Goal: Task Accomplishment & Management: Manage account settings

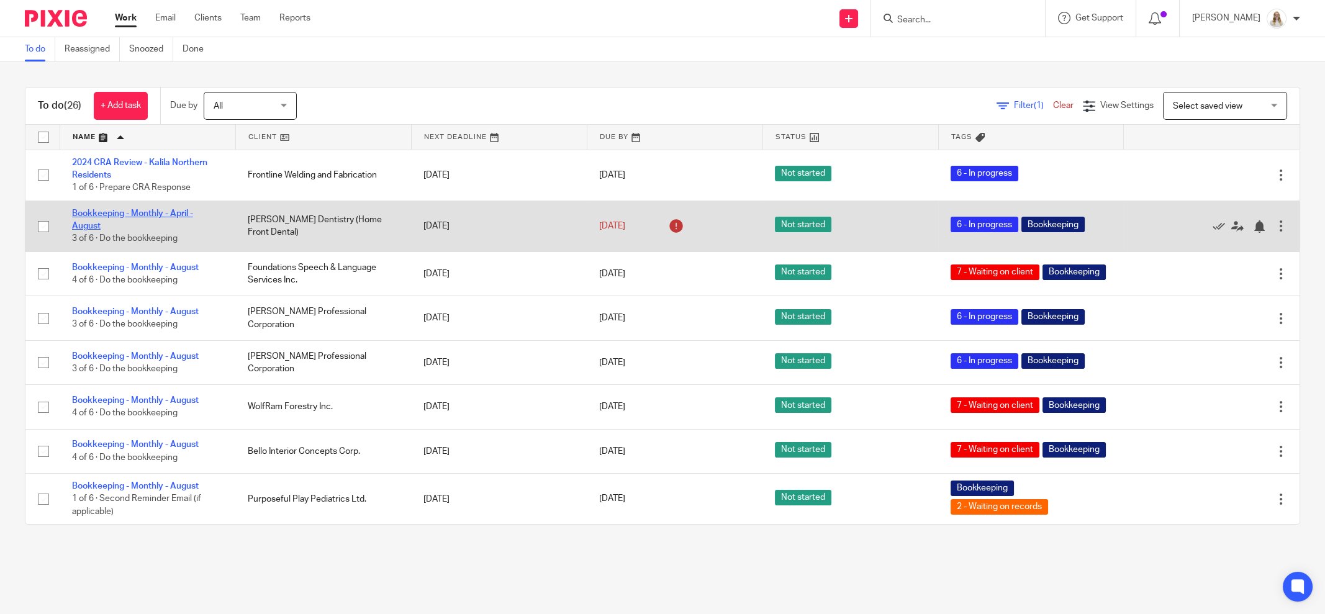
click at [110, 216] on link "Bookkeeping - Monthly - April - August" at bounding box center [132, 219] width 121 height 21
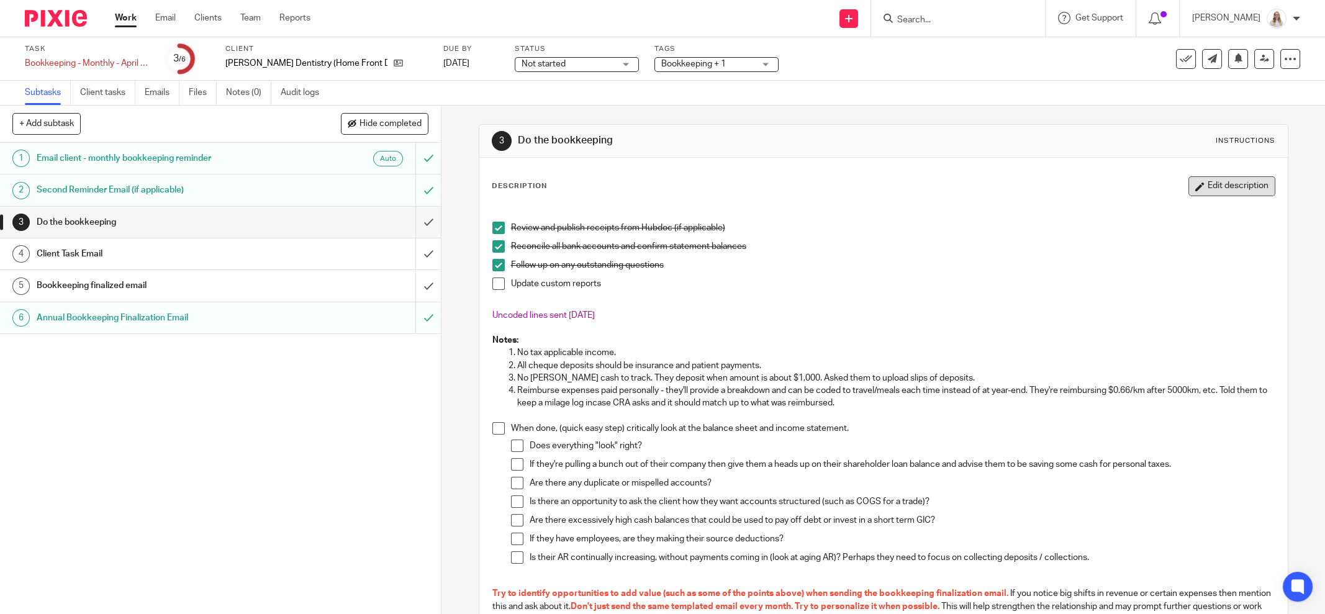
click at [1196, 188] on icon "button" at bounding box center [1200, 186] width 9 height 9
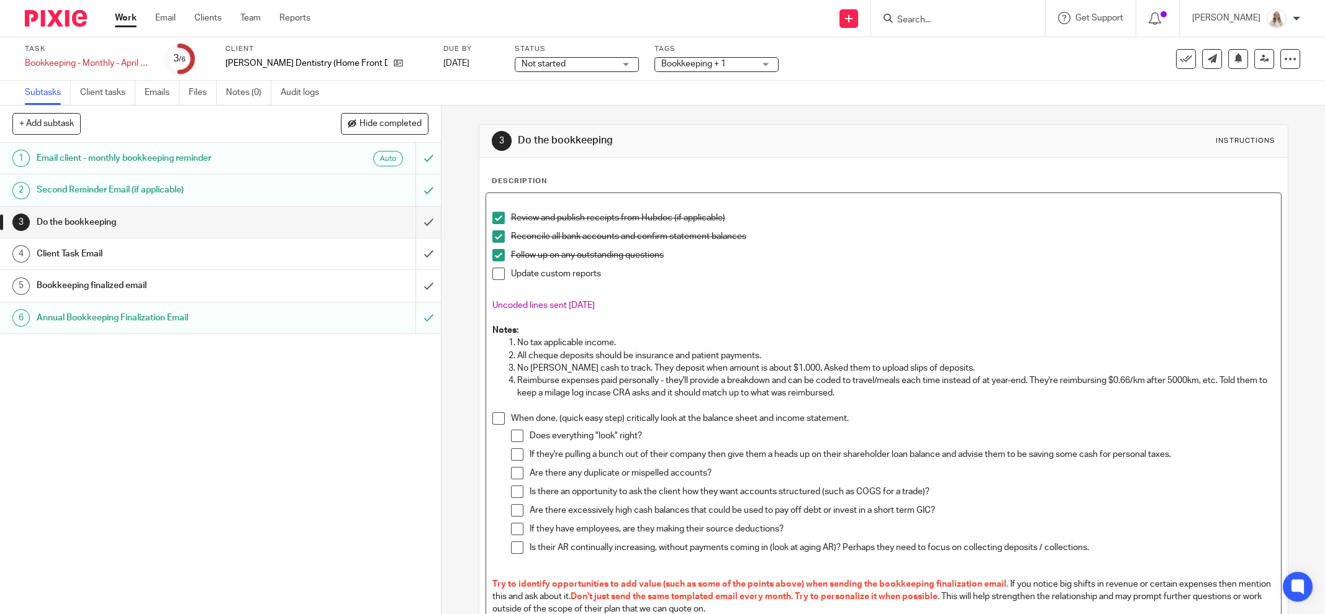
click at [617, 301] on p "Uncoded lines sent Sept 11" at bounding box center [884, 311] width 783 height 25
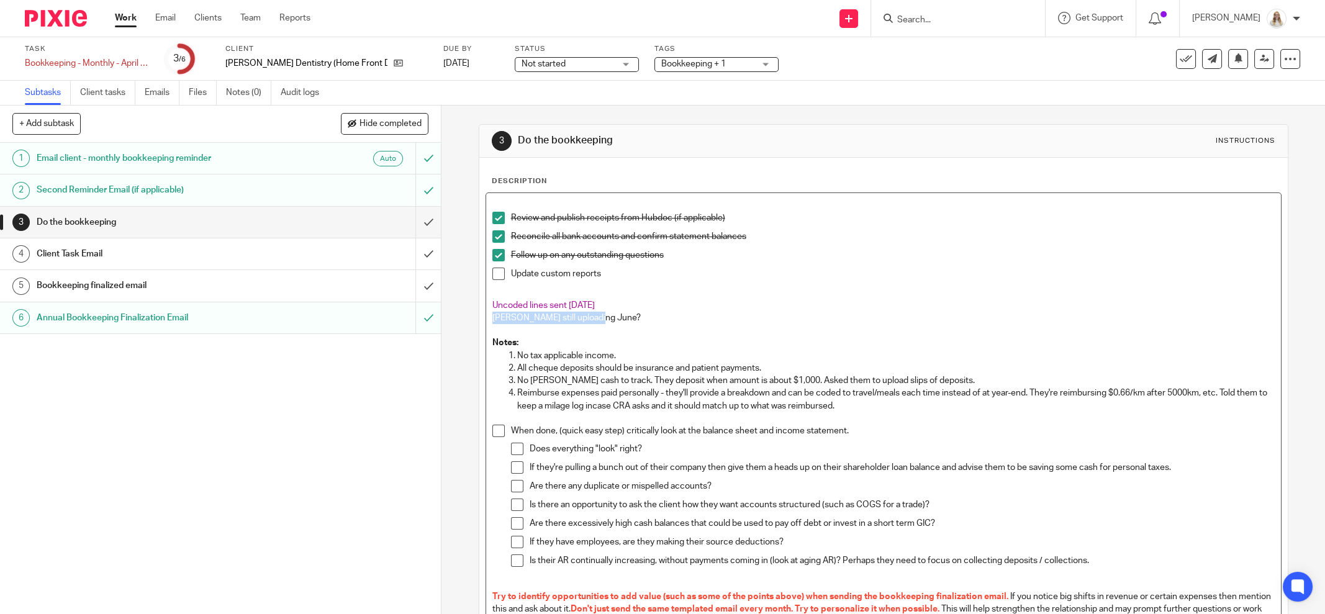
drag, startPoint x: 598, startPoint y: 316, endPoint x: 482, endPoint y: 316, distance: 116.2
click at [486, 316] on div "Review and publish receipts from Hubdoc (if applicable) Reconcile all bank acco…" at bounding box center [883, 428] width 795 height 470
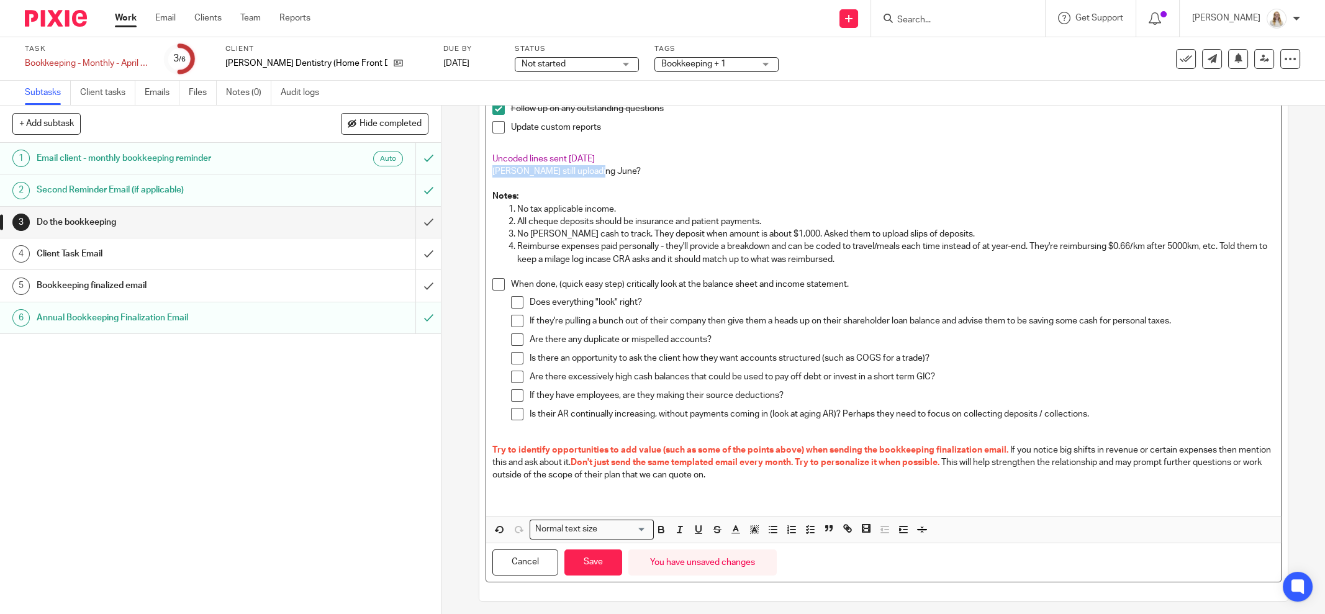
scroll to position [150, 0]
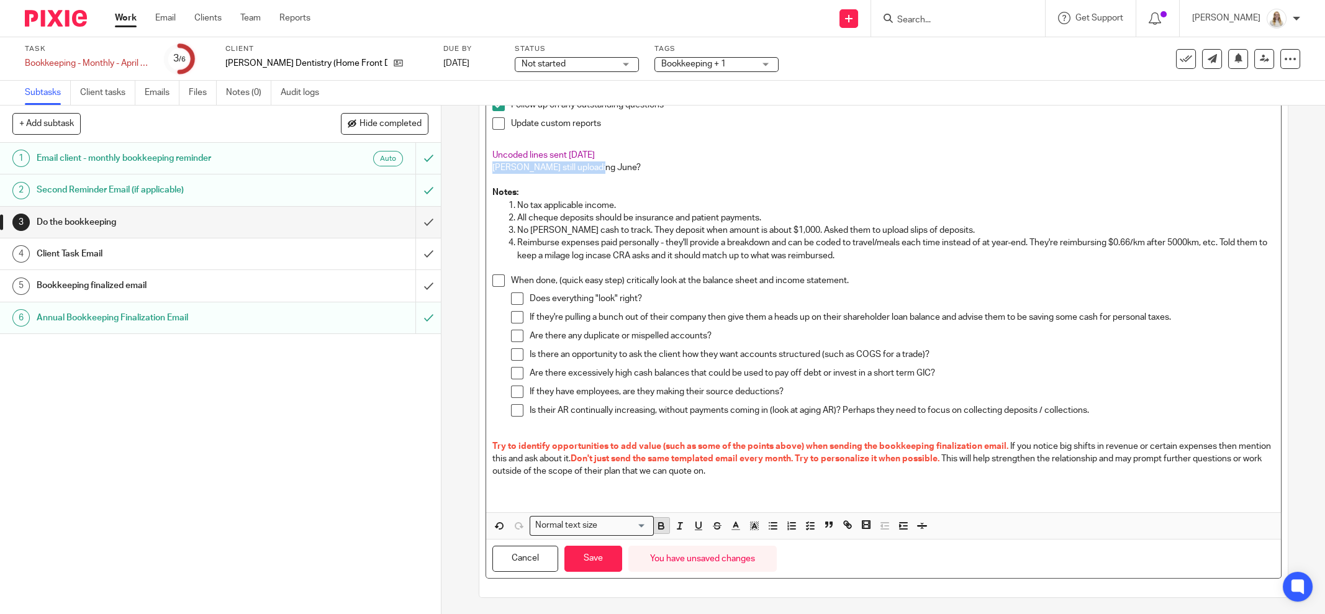
click at [658, 521] on icon "button" at bounding box center [661, 525] width 11 height 11
click at [730, 526] on icon "button" at bounding box center [735, 525] width 11 height 11
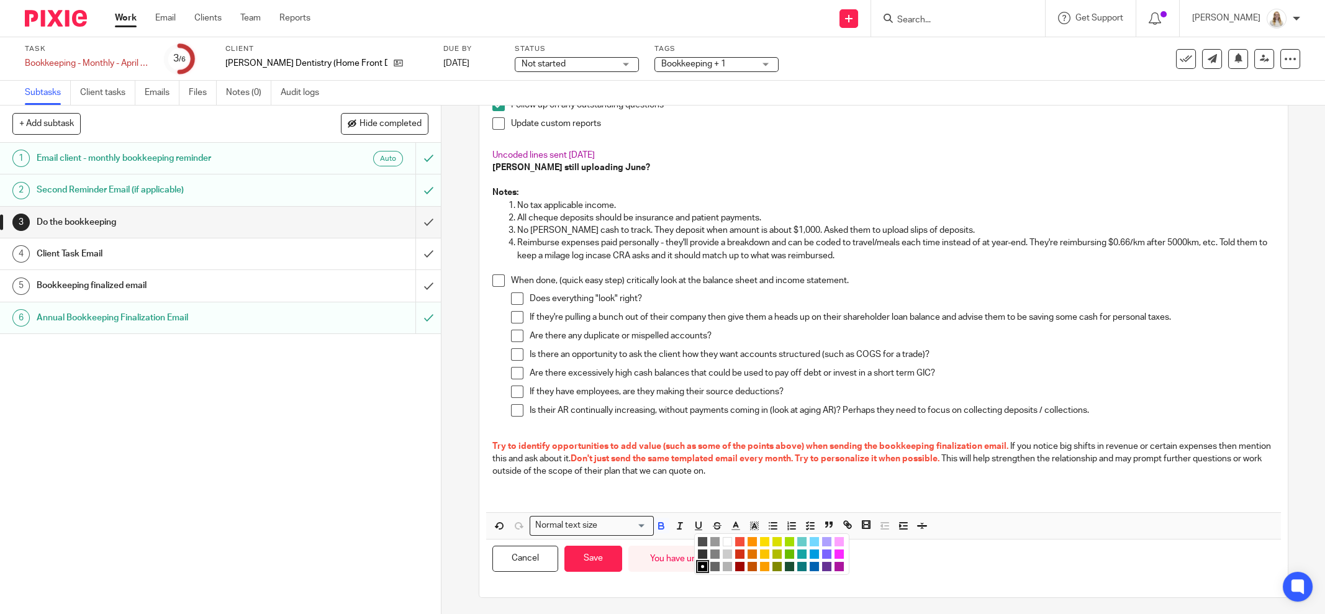
click at [835, 562] on li "color:#AB149E" at bounding box center [839, 566] width 9 height 9
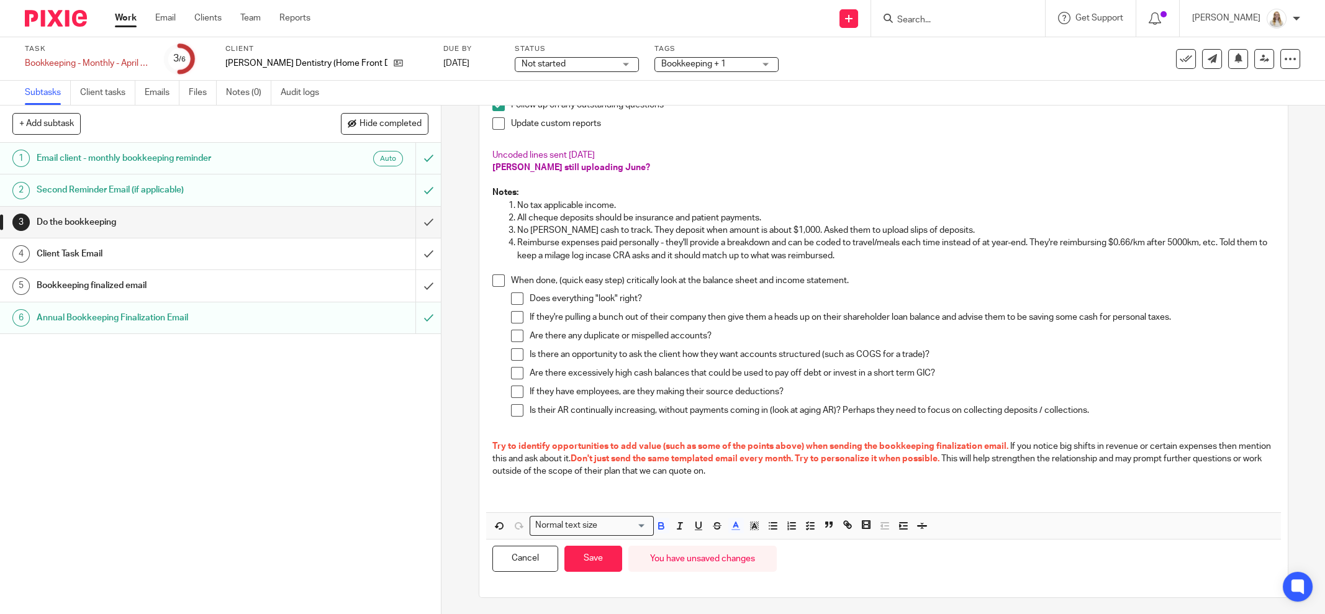
drag, startPoint x: 660, startPoint y: 525, endPoint x: 622, endPoint y: 541, distance: 41.8
click at [660, 525] on icon "button" at bounding box center [661, 525] width 11 height 11
click at [602, 550] on button "Save" at bounding box center [594, 559] width 58 height 27
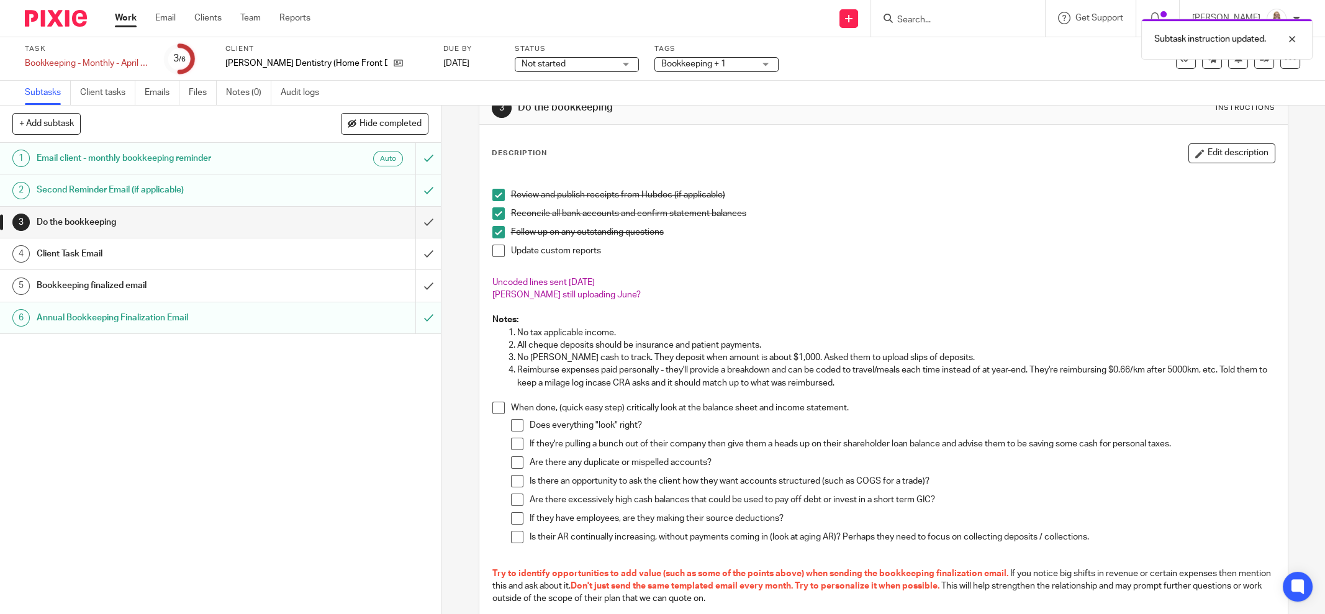
scroll to position [0, 0]
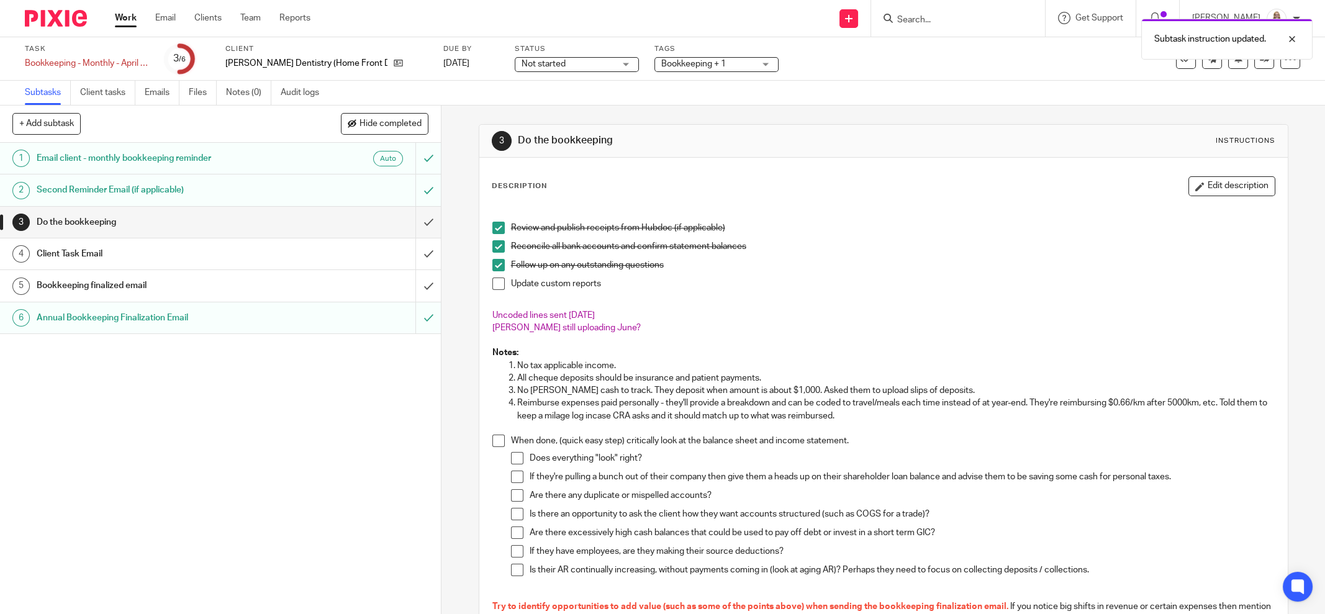
click at [127, 12] on link "Work" at bounding box center [126, 18] width 22 height 12
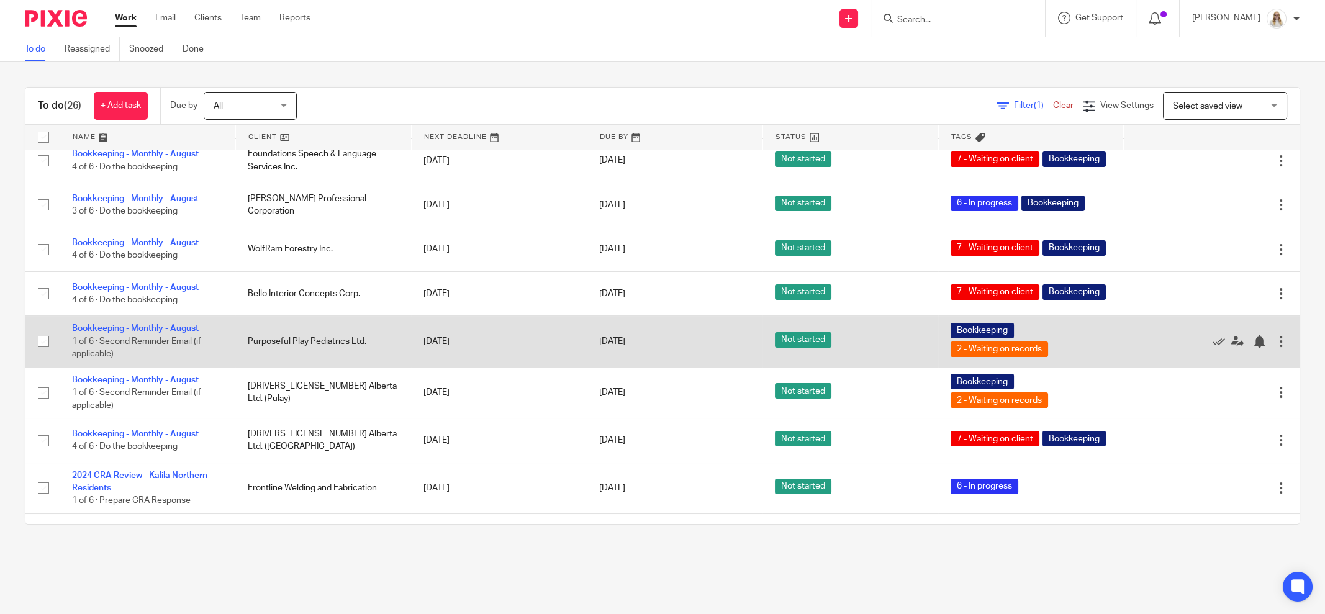
scroll to position [543, 0]
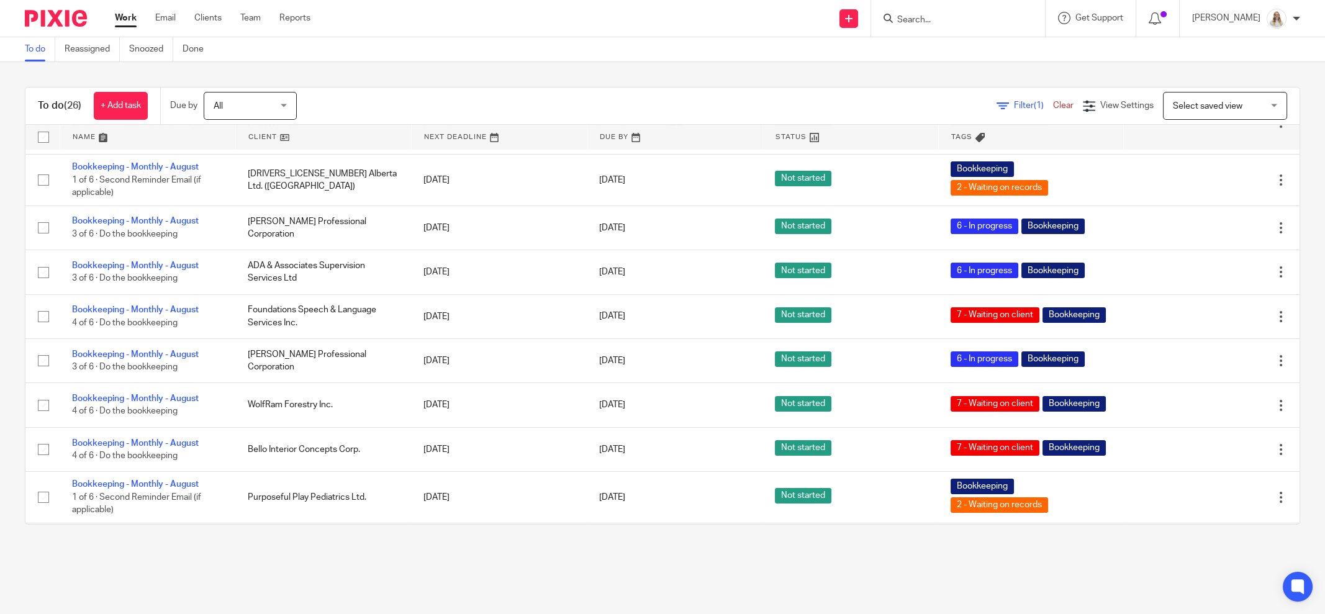
click at [983, 26] on form at bounding box center [962, 19] width 132 height 16
click at [975, 17] on input "Search" at bounding box center [952, 20] width 112 height 11
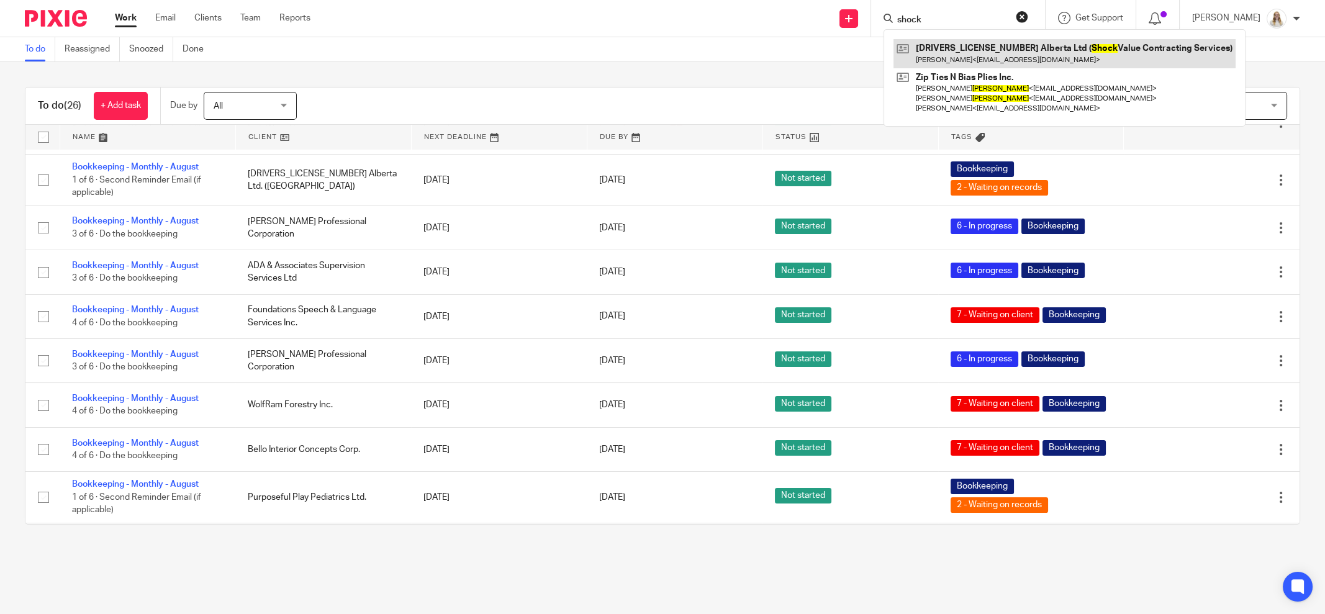
type input "shock"
click at [804, 54] on div "To do Reassigned Snoozed Done" at bounding box center [662, 49] width 1325 height 25
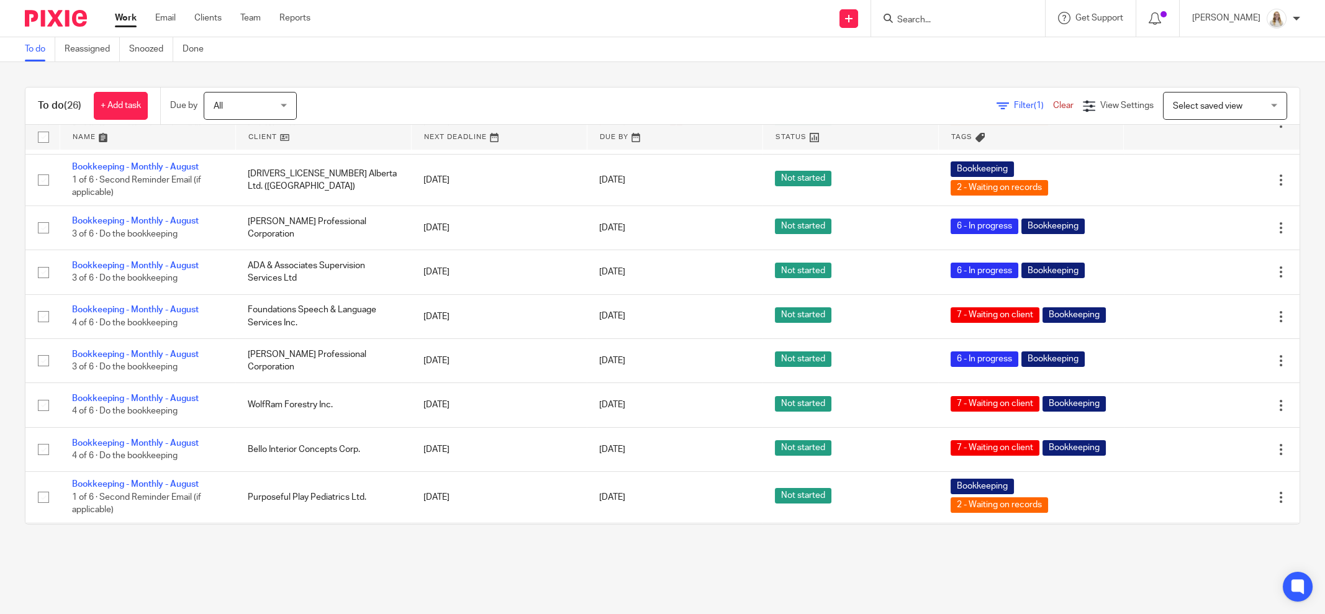
click at [107, 139] on link at bounding box center [147, 137] width 175 height 25
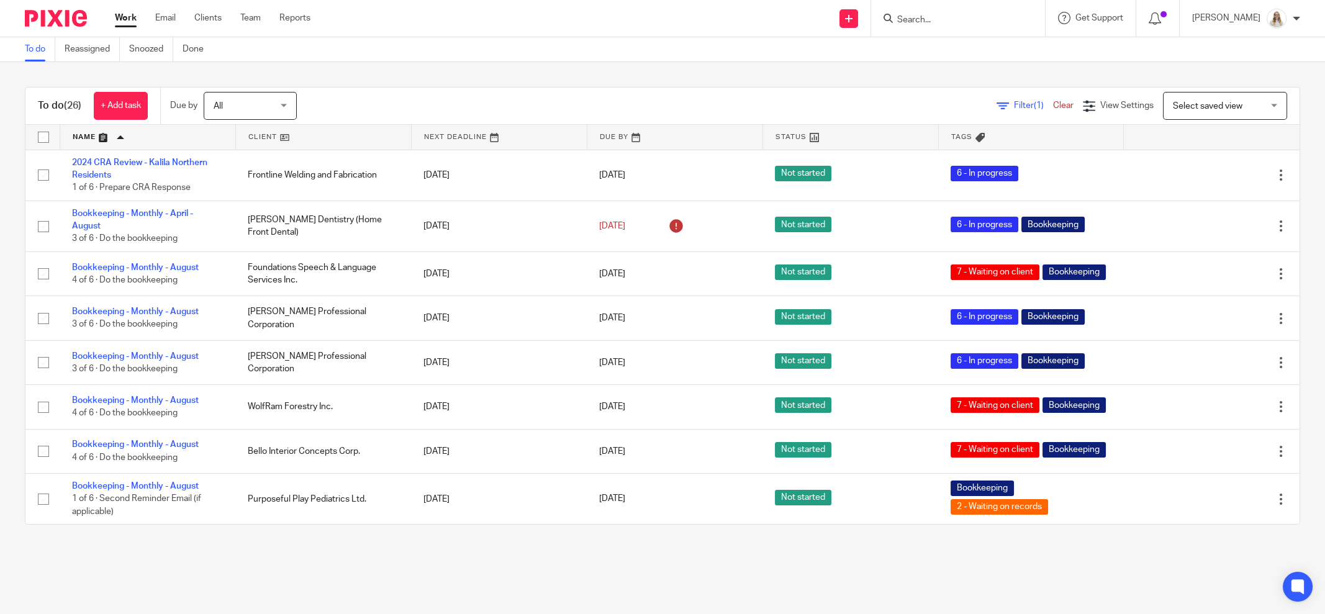
click at [114, 133] on link at bounding box center [147, 137] width 175 height 25
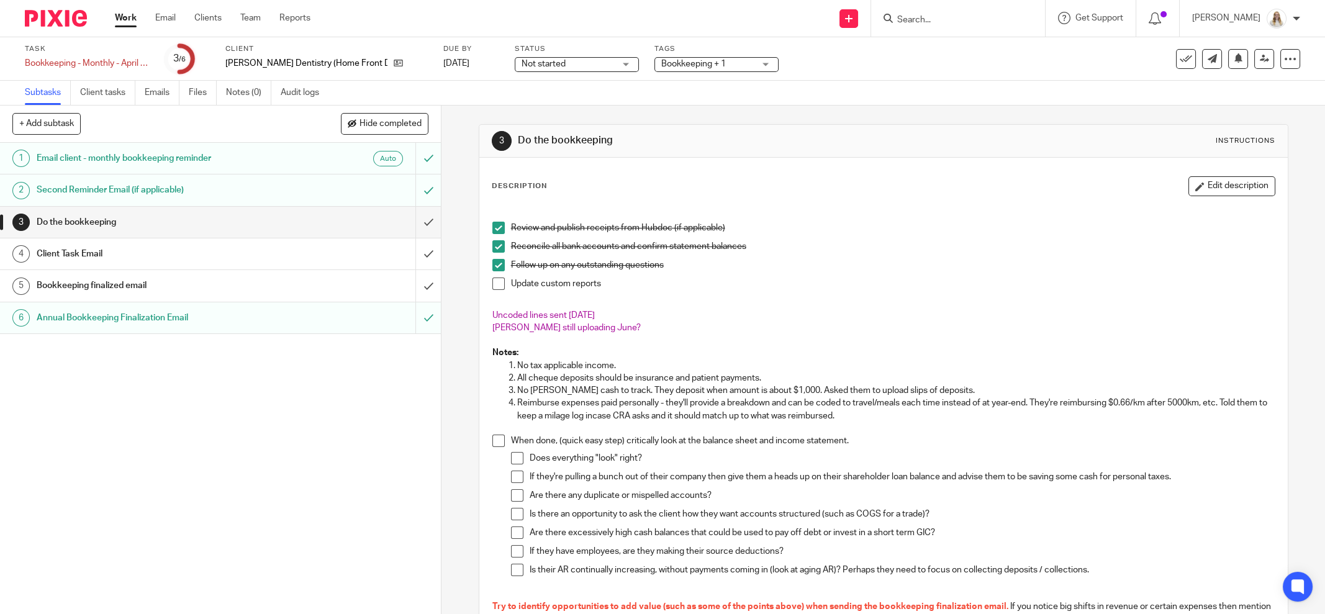
click at [722, 73] on div "Tags Bookkeeping + 1 Urgent T1 T2 [MEDICAL_DATA] T4 T5 Sales Tax Year End Bookk…" at bounding box center [717, 59] width 124 height 30
click at [730, 65] on span "Bookkeeping + 1" at bounding box center [707, 64] width 93 height 13
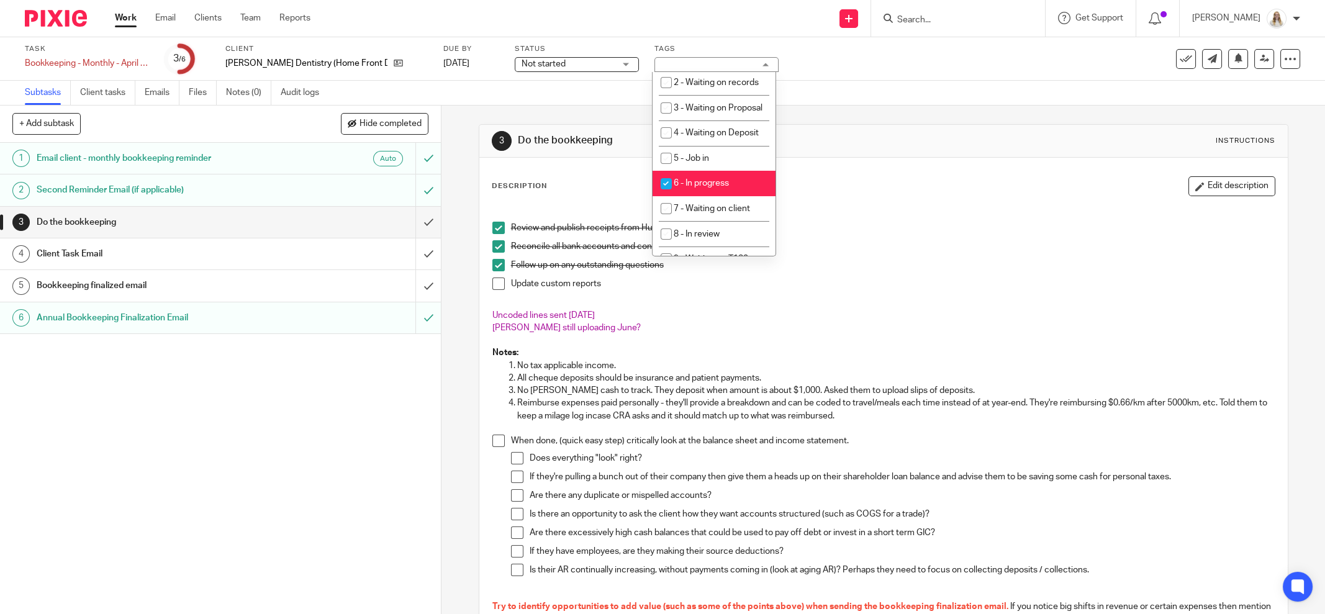
scroll to position [388, 0]
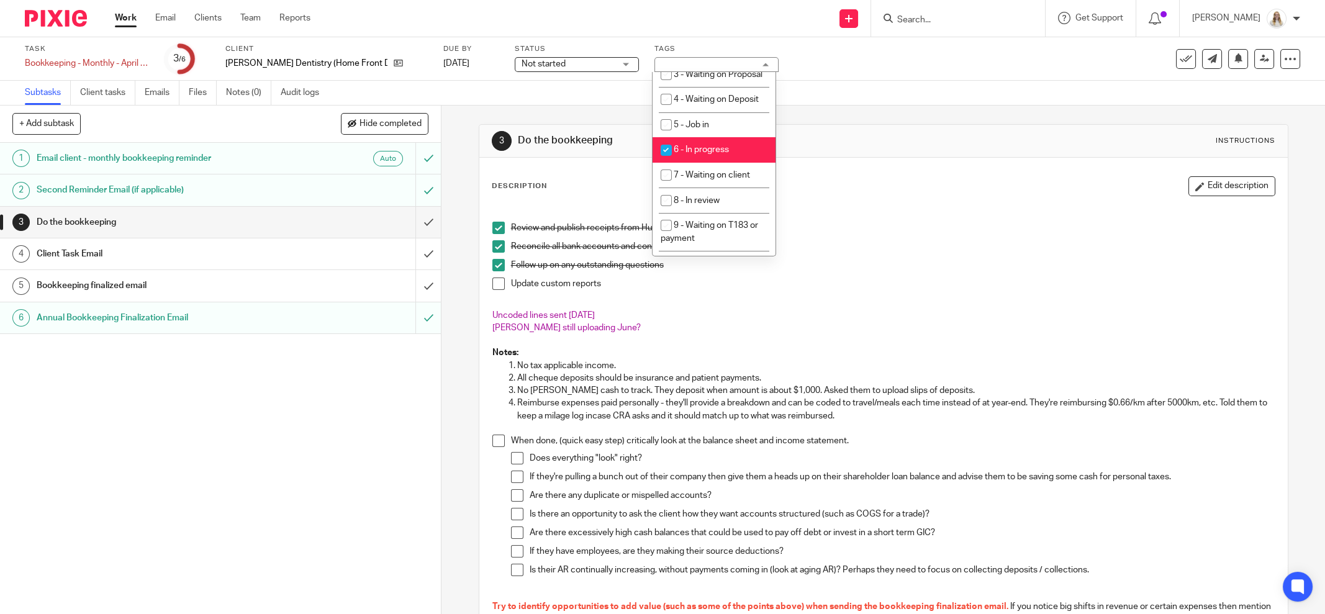
click at [707, 154] on span "6 - In progress" at bounding box center [701, 149] width 55 height 9
checkbox input "false"
click at [709, 180] on span "7 - Waiting on client" at bounding box center [712, 175] width 76 height 9
checkbox input "true"
click at [840, 188] on div "Description Edit description" at bounding box center [884, 186] width 784 height 20
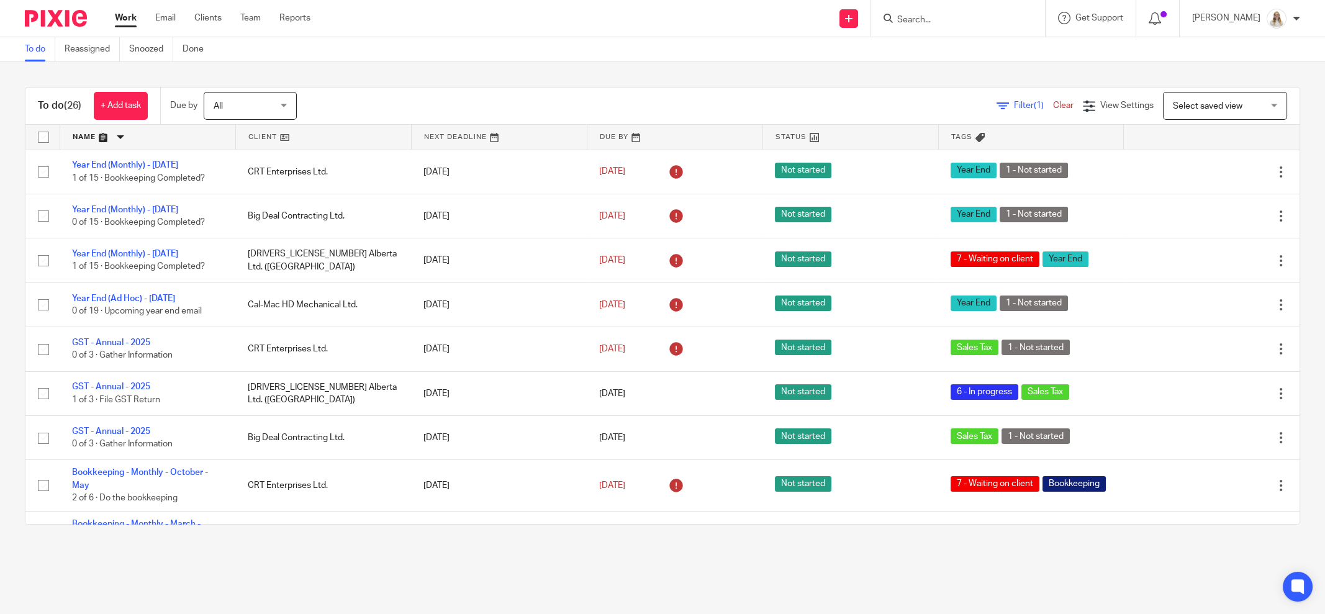
click at [106, 139] on link at bounding box center [147, 137] width 175 height 25
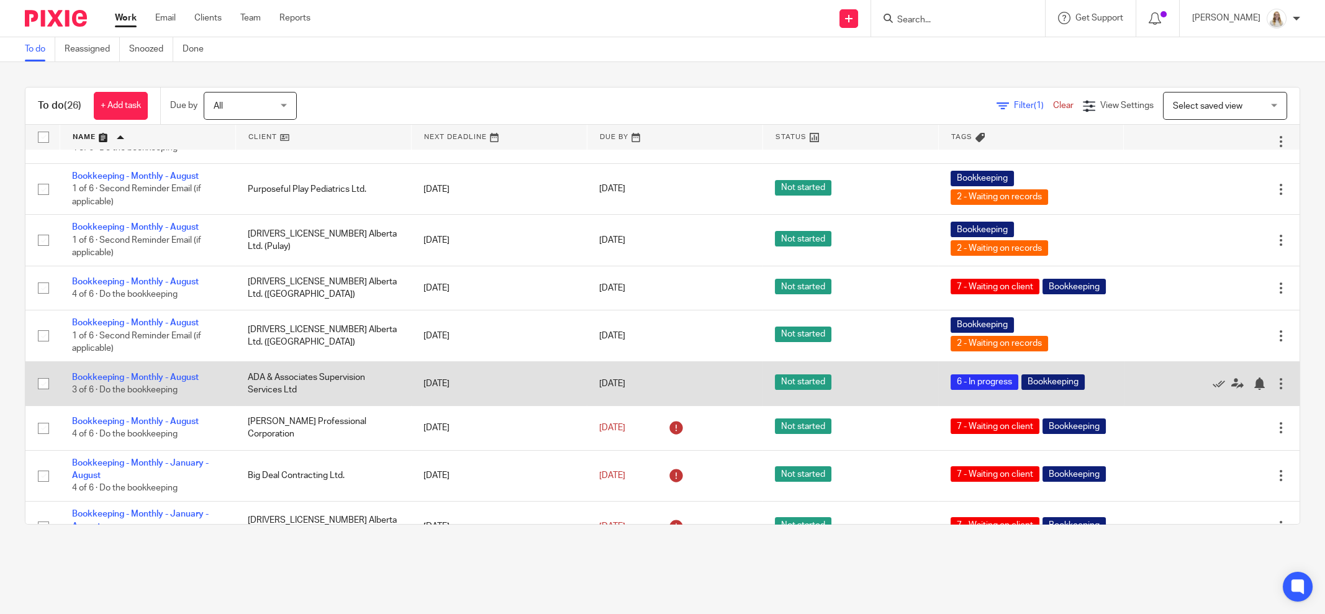
scroll to position [388, 0]
